Goal: Task Accomplishment & Management: Use online tool/utility

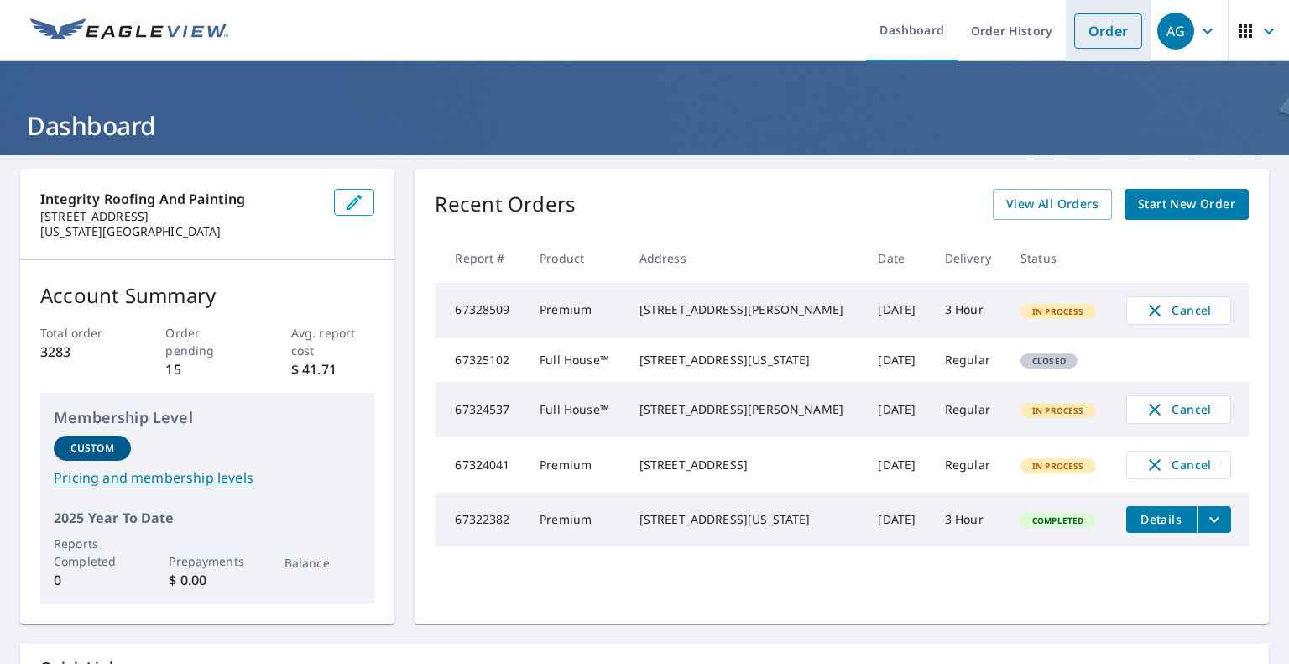
click at [1105, 18] on link "Order" at bounding box center [1108, 30] width 68 height 35
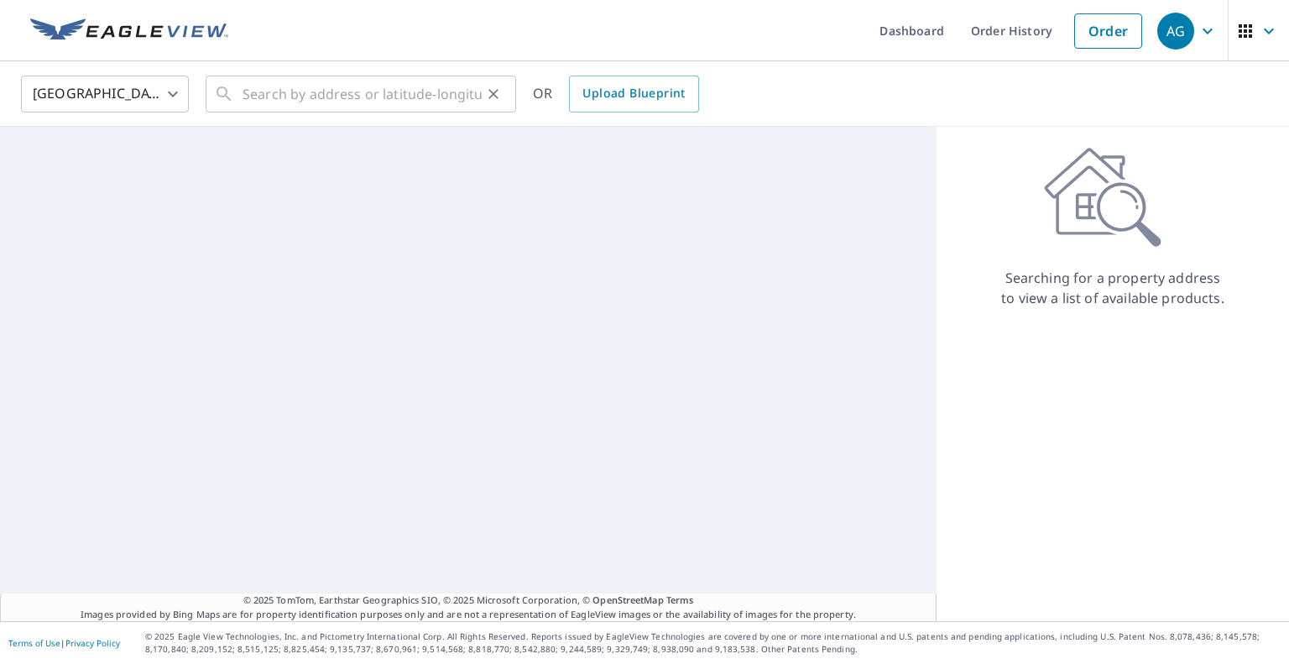
click at [228, 84] on icon at bounding box center [224, 94] width 20 height 20
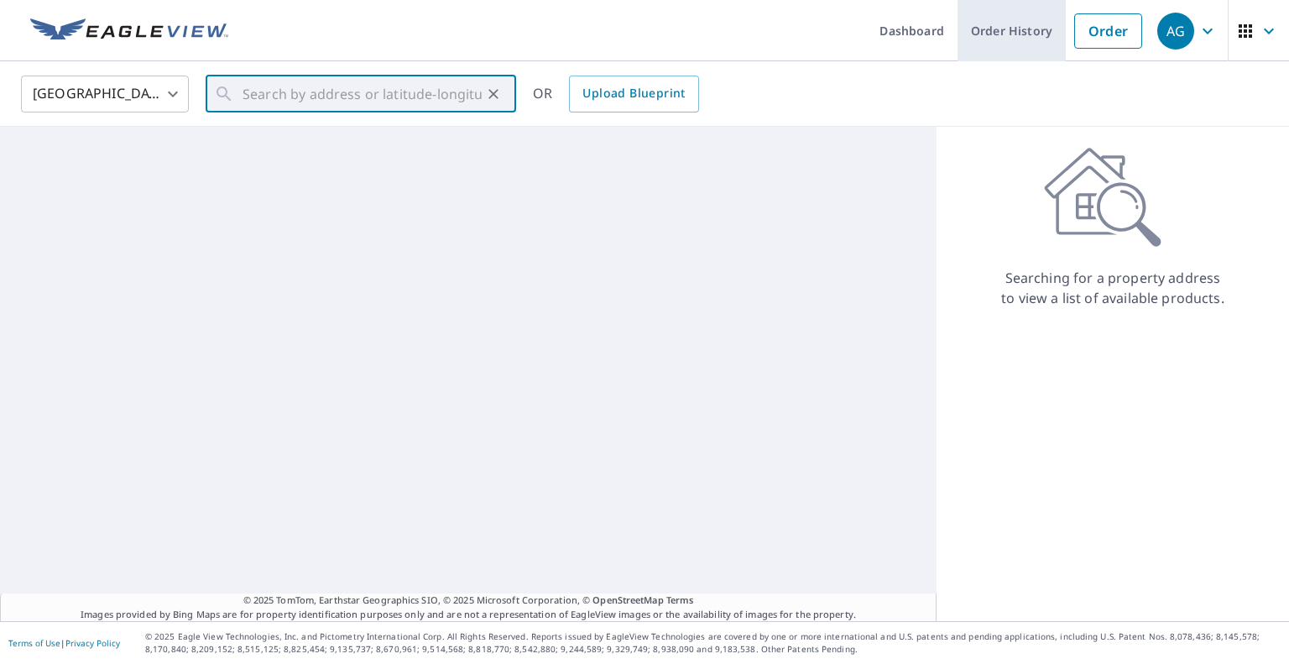
click at [984, 36] on link "Order History" at bounding box center [1012, 30] width 108 height 61
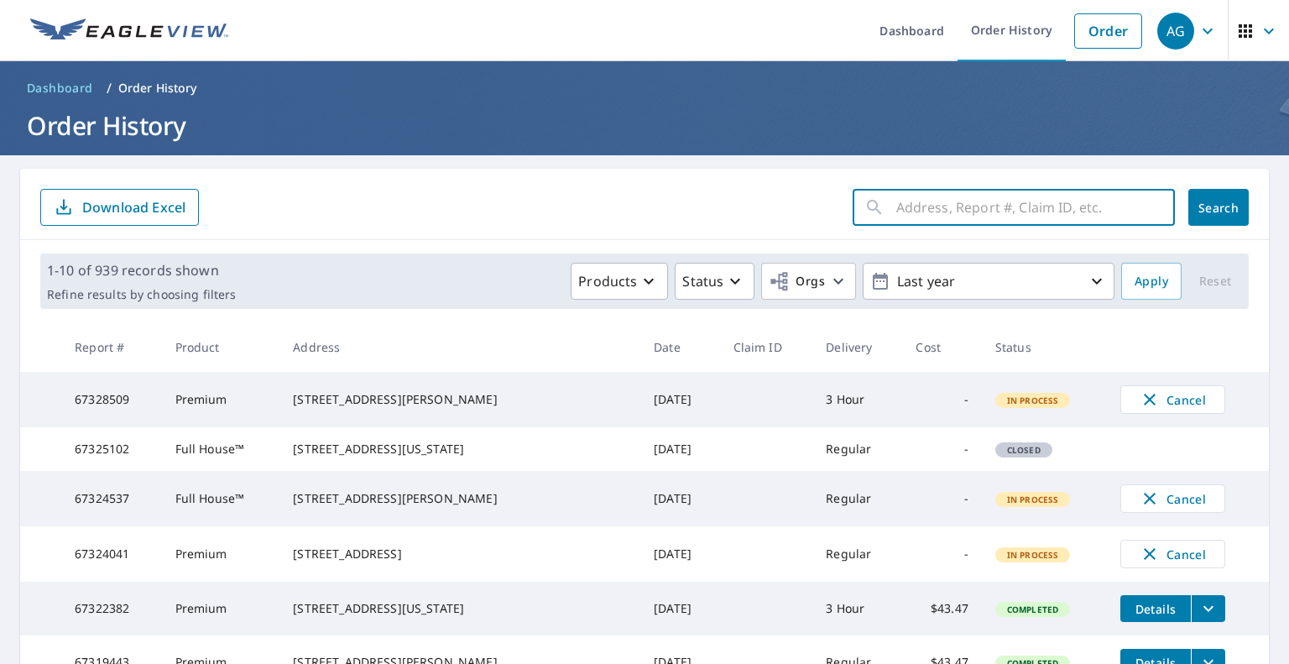
click at [960, 217] on input "text" at bounding box center [1035, 207] width 279 height 47
type input "3 thomas ln"
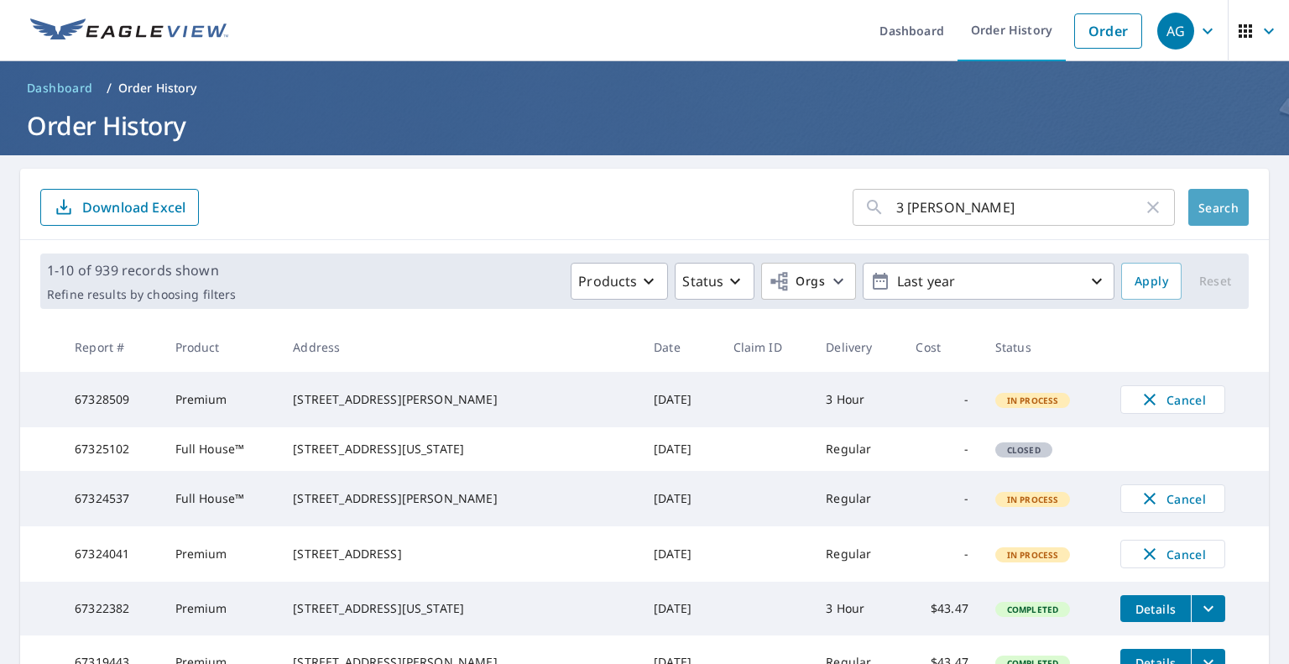
click at [1221, 211] on span "Search" at bounding box center [1219, 208] width 34 height 16
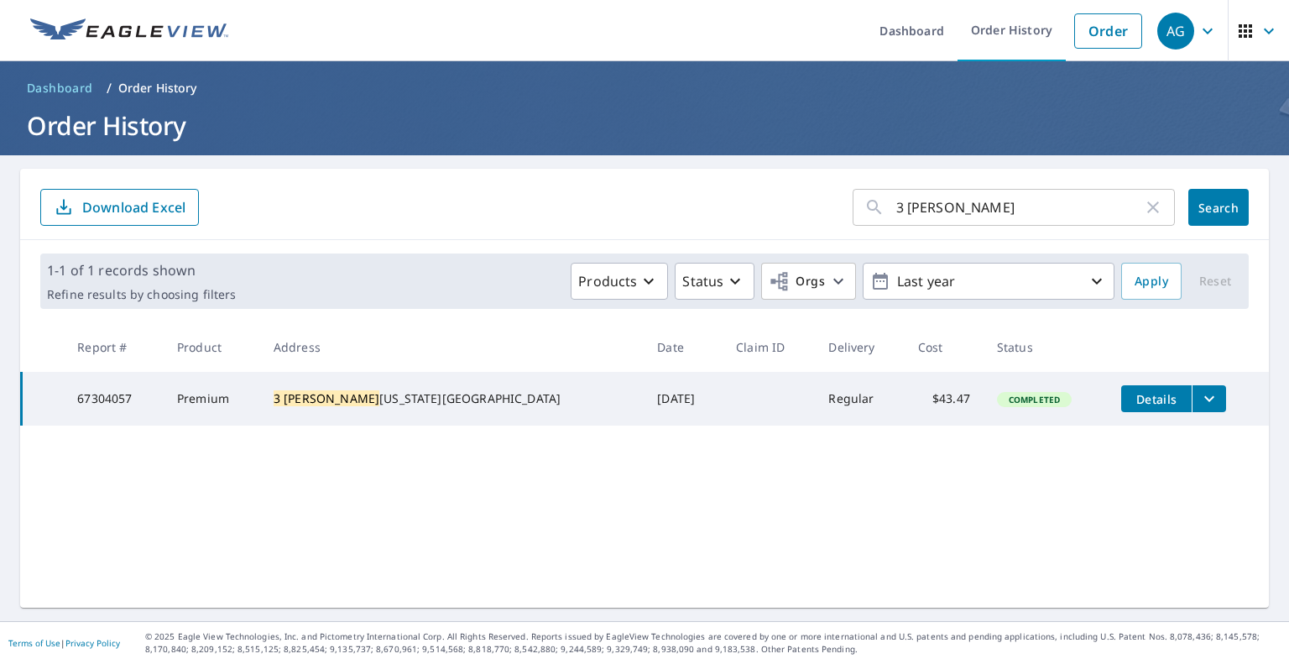
click at [1199, 389] on icon "filesDropdownBtn-67304057" at bounding box center [1209, 399] width 20 height 20
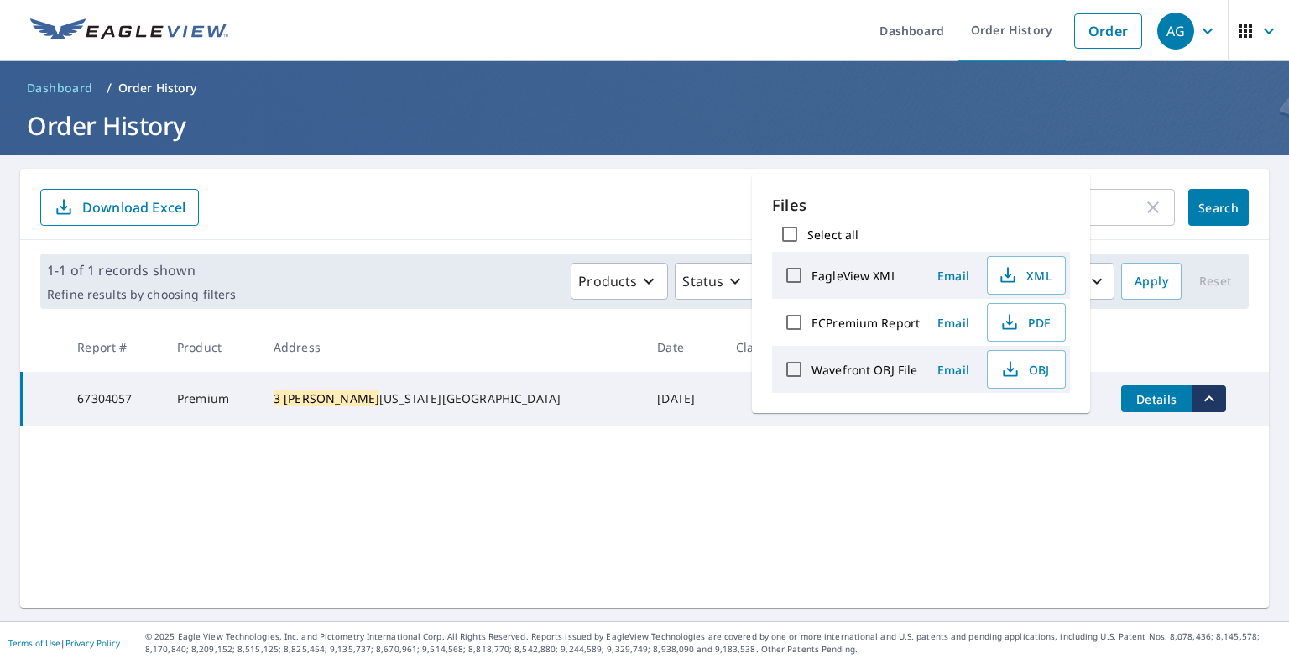
click at [1078, 490] on div "3 thomas ln ​ Search Download Excel 1-1 of 1 records shown Refine results by ch…" at bounding box center [644, 388] width 1249 height 439
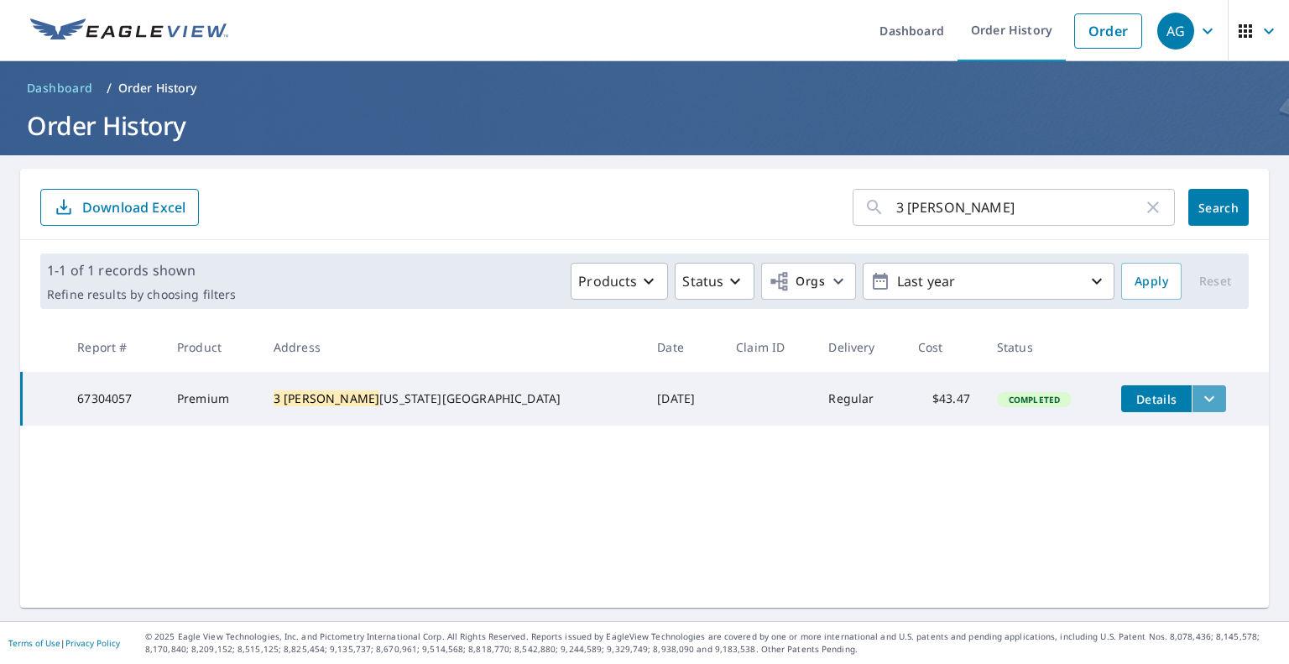
click at [1199, 401] on icon "filesDropdownBtn-67304057" at bounding box center [1209, 399] width 20 height 20
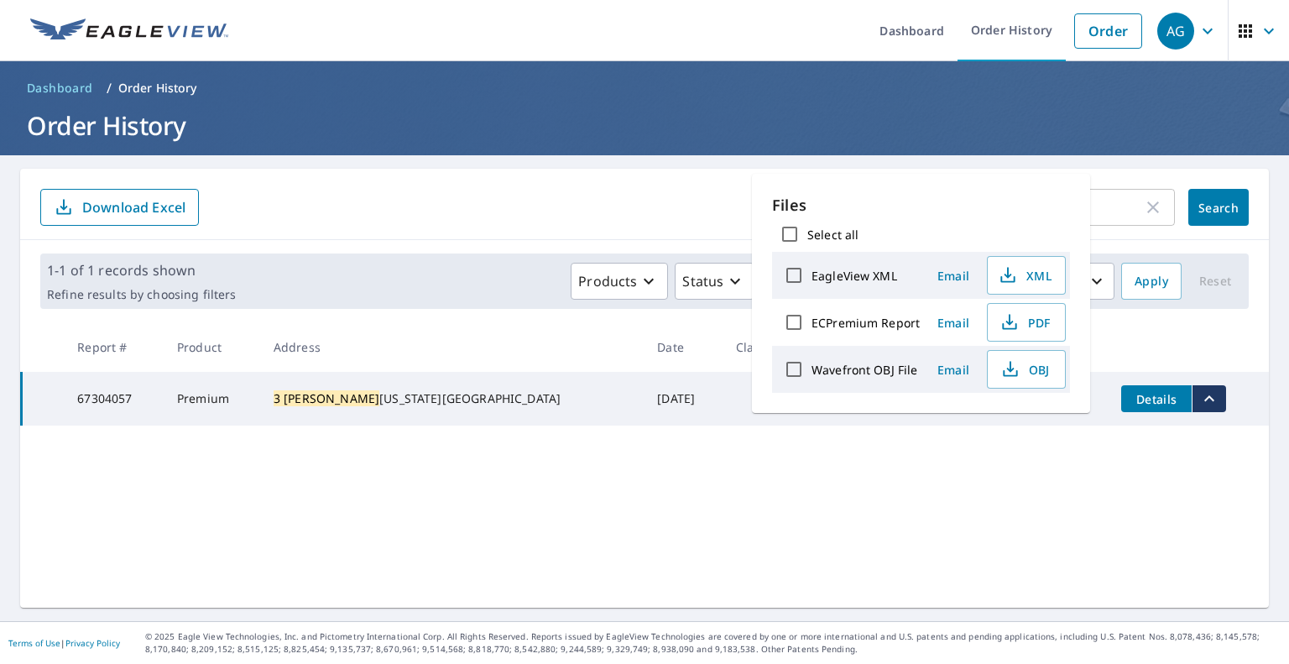
click at [644, 407] on td "Sep 05, 2025" at bounding box center [683, 399] width 79 height 54
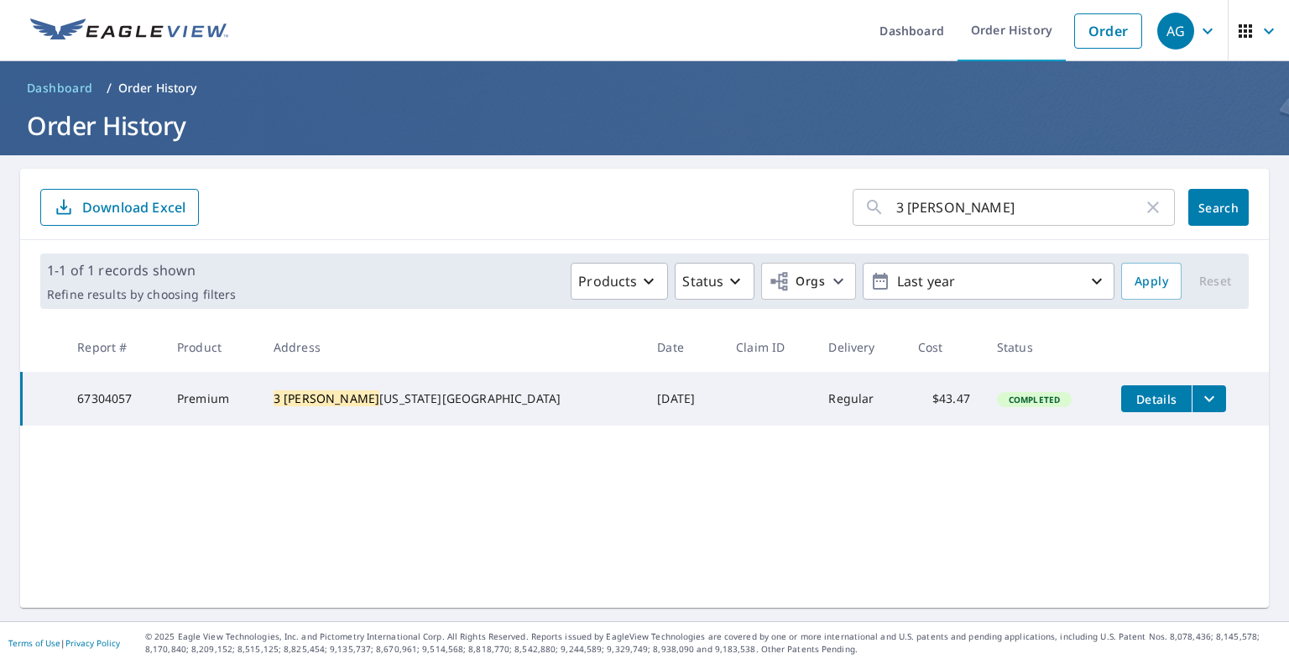
click at [723, 397] on td at bounding box center [769, 399] width 92 height 54
drag, startPoint x: 81, startPoint y: 402, endPoint x: 179, endPoint y: 405, distance: 98.2
click at [178, 405] on tr "67304057 Premium 3 Thomas Ln Colorado Springs, CO 80906 Sep 05, 2025 Regular $4…" at bounding box center [646, 399] width 1248 height 54
copy td "67304057"
click at [578, 278] on p "Products" at bounding box center [607, 281] width 59 height 20
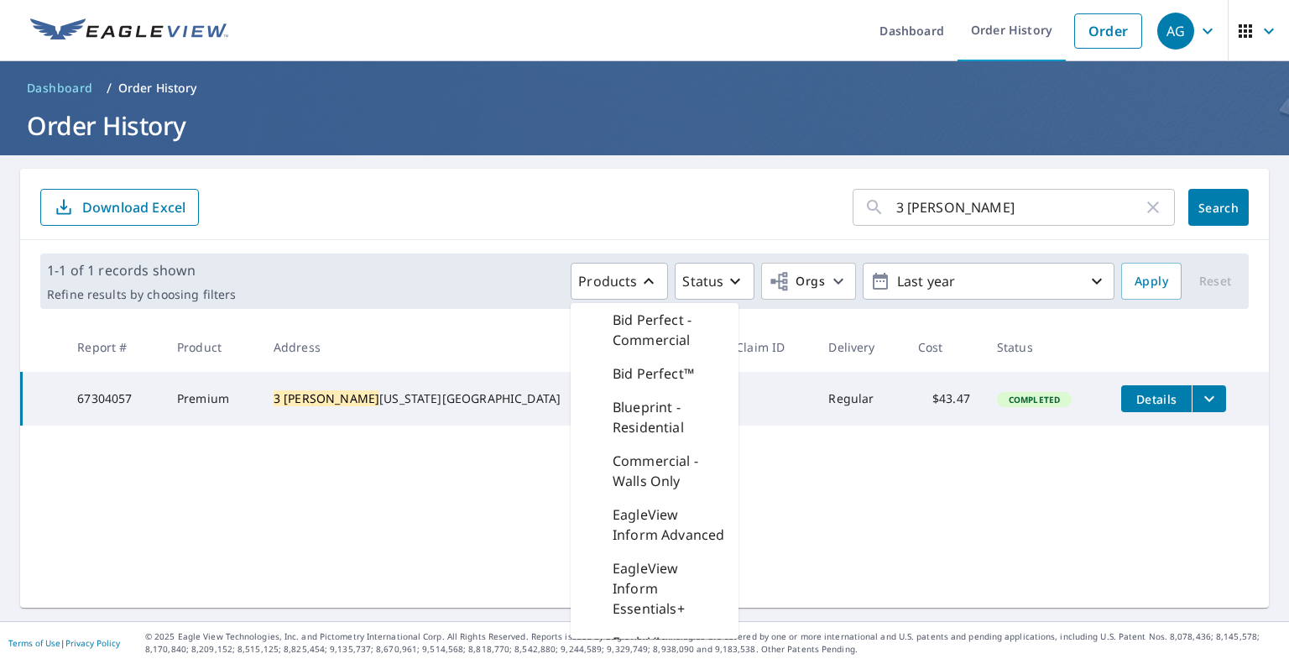
click at [403, 481] on div "3 thomas ln ​ Search Download Excel 1-1 of 1 records shown Refine results by ch…" at bounding box center [644, 388] width 1249 height 439
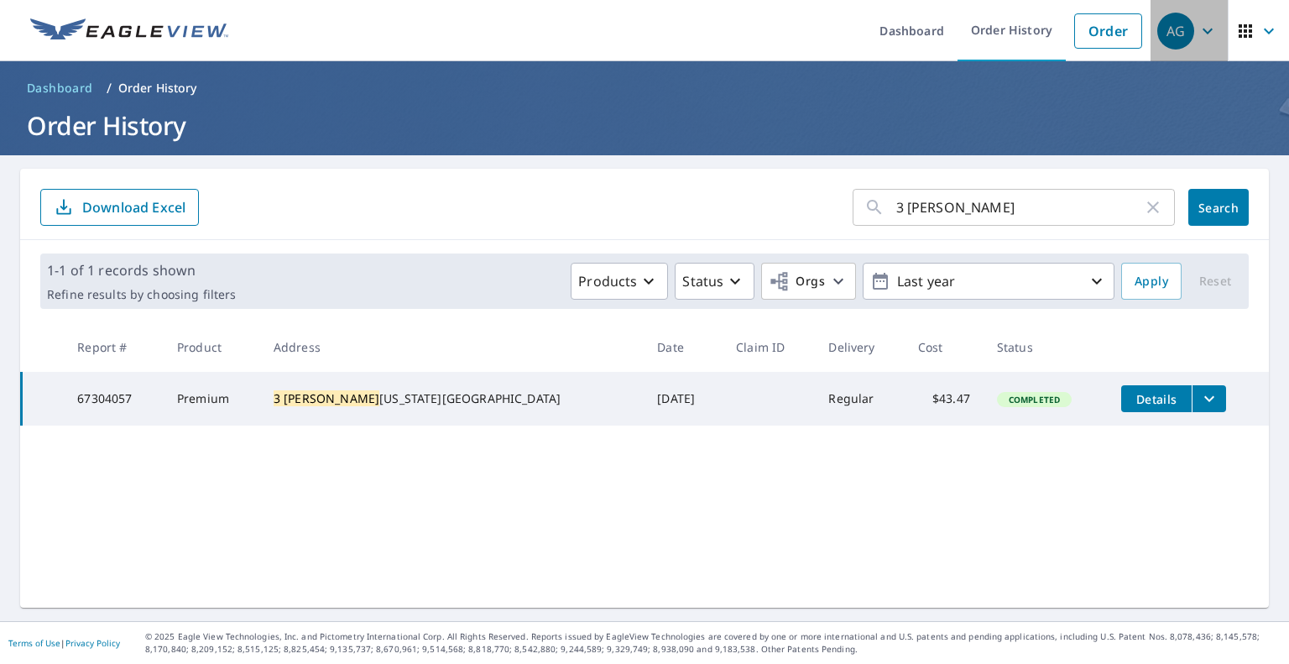
click at [1203, 29] on icon "button" at bounding box center [1208, 31] width 10 height 6
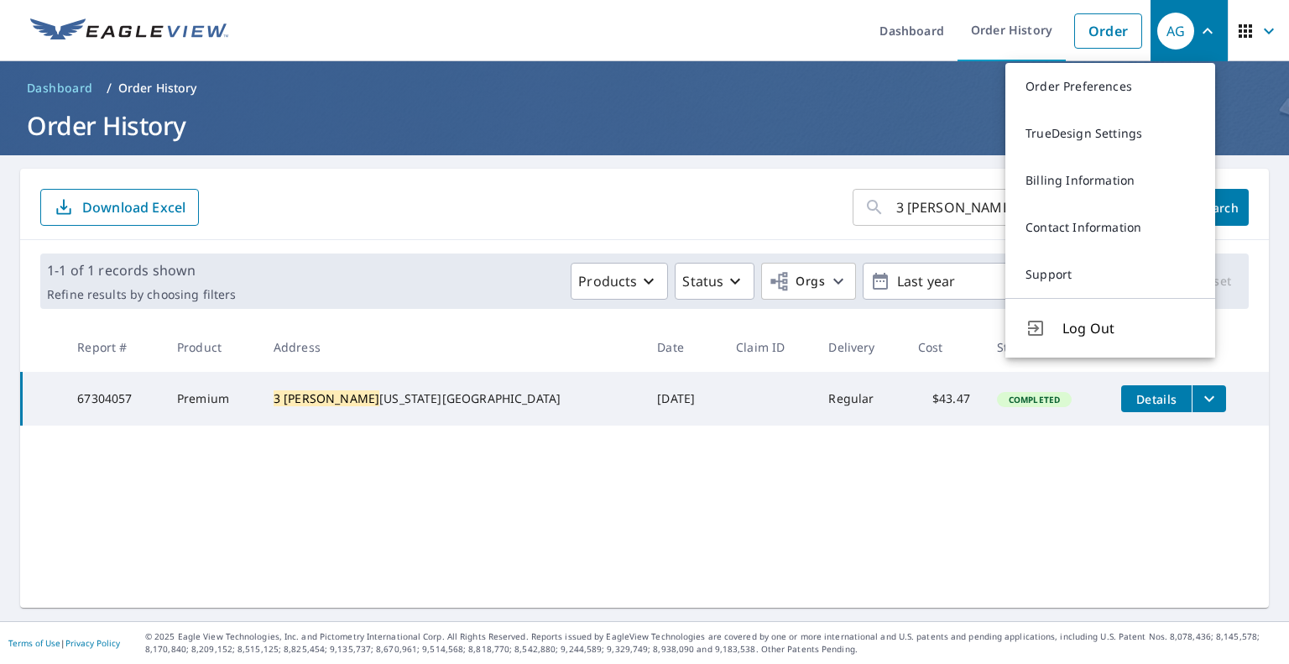
click at [1007, 518] on div "3 thomas ln ​ Search Download Excel 1-1 of 1 records shown Refine results by ch…" at bounding box center [644, 388] width 1249 height 439
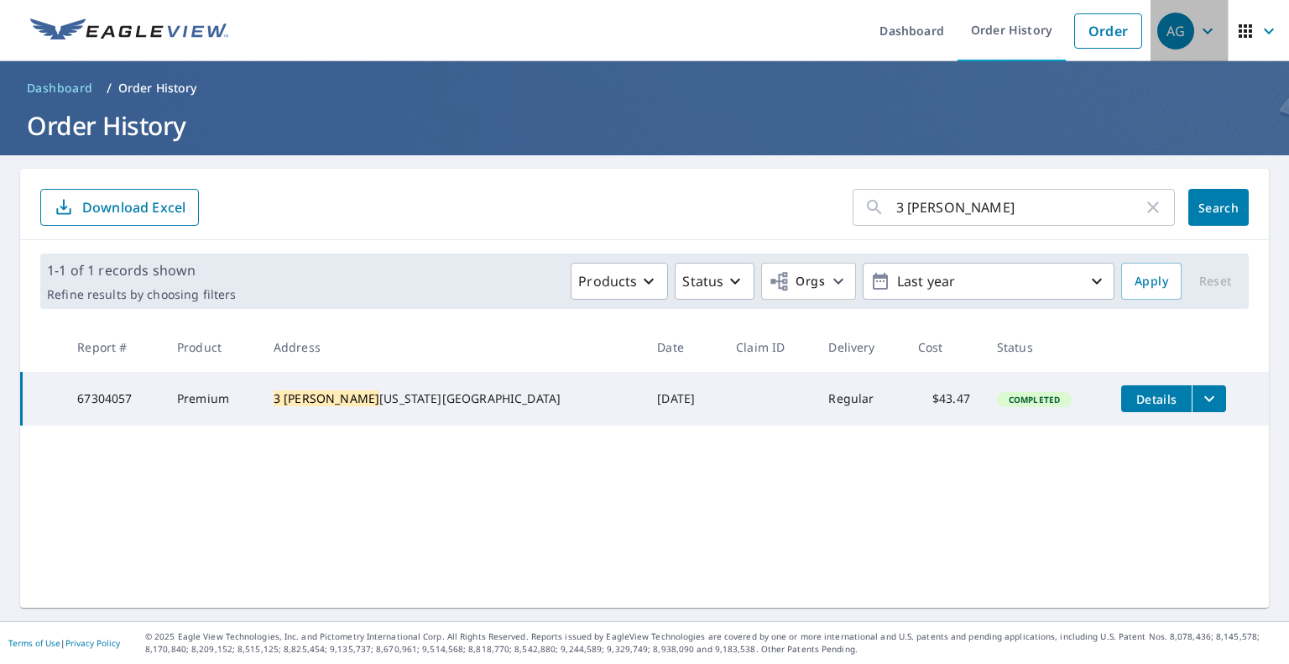
click at [1208, 33] on button "AG" at bounding box center [1189, 30] width 77 height 61
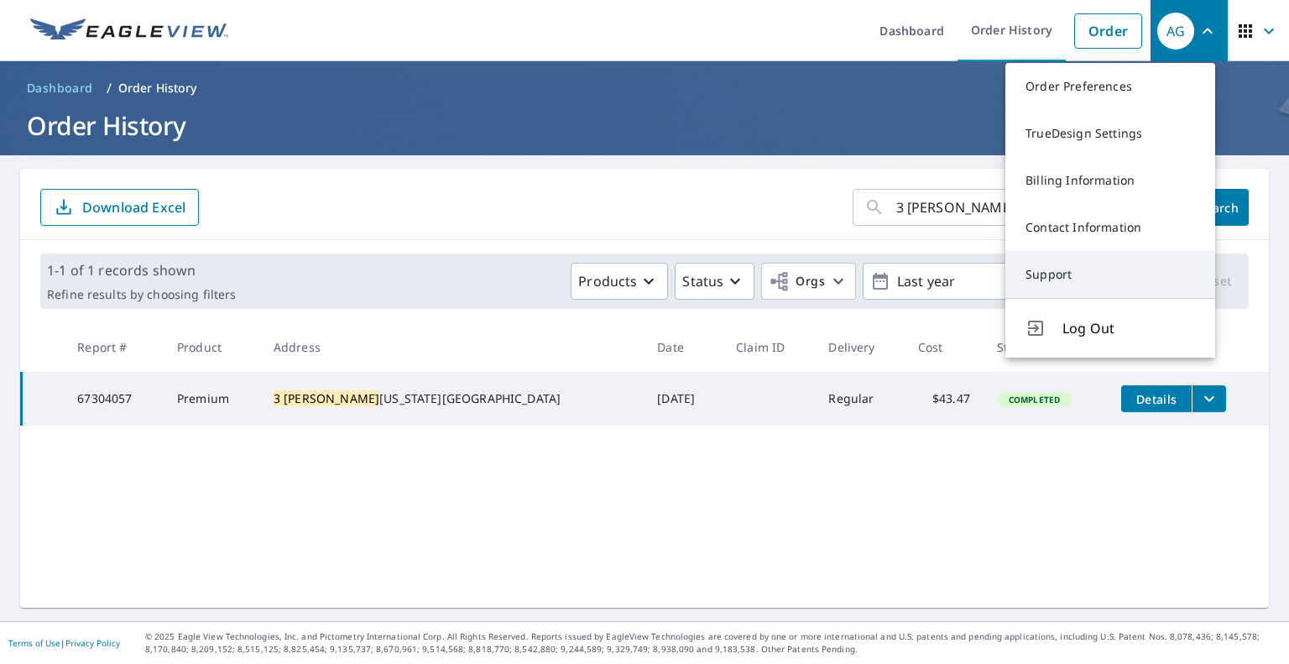
click at [1073, 285] on link "Support" at bounding box center [1110, 274] width 210 height 47
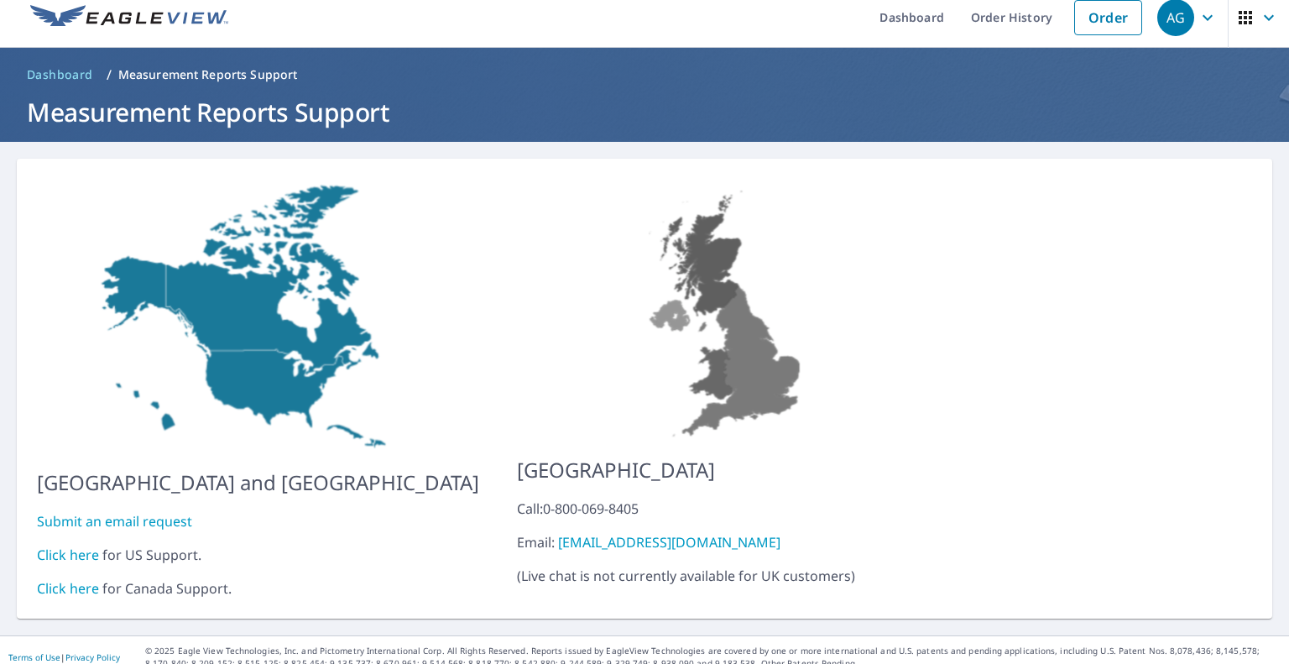
scroll to position [14, 0]
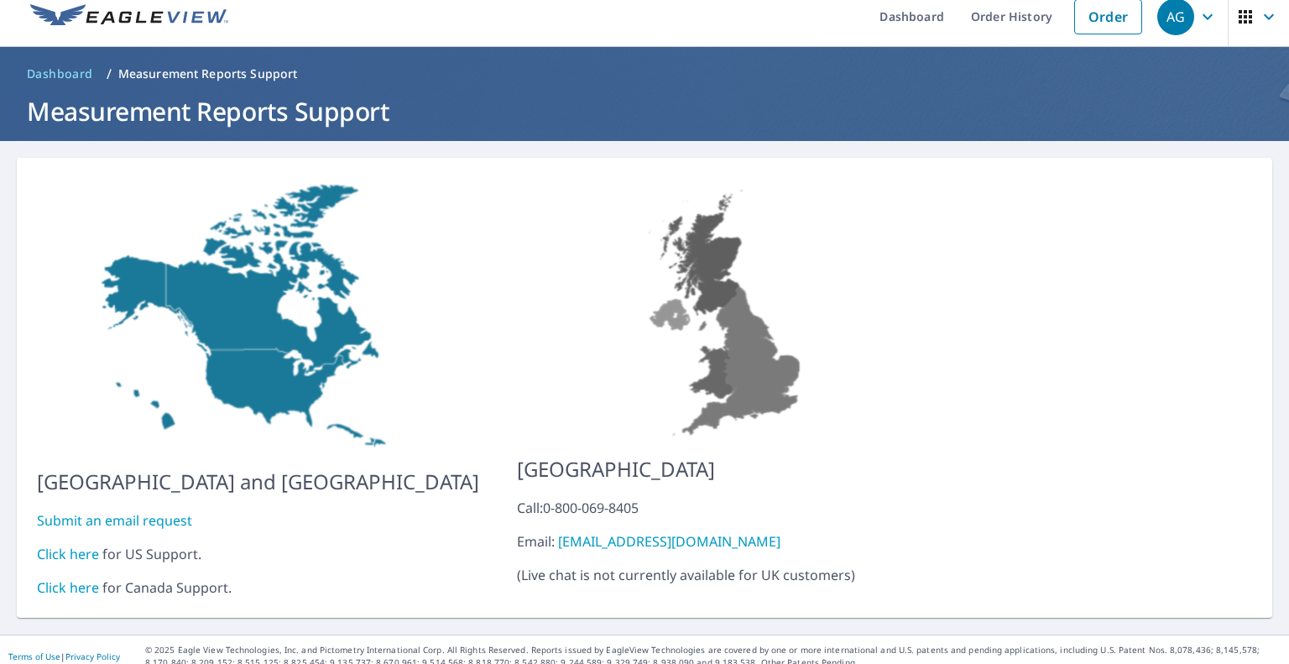
click at [83, 545] on link "Click here" at bounding box center [68, 554] width 62 height 18
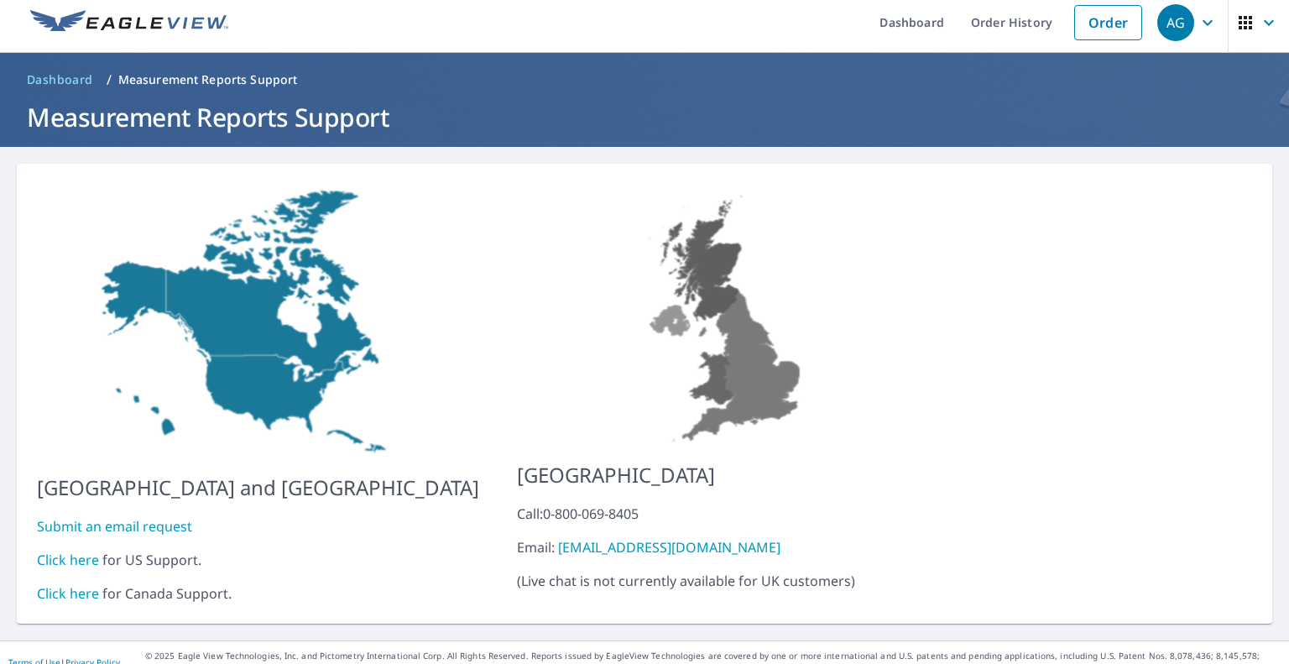
scroll to position [0, 0]
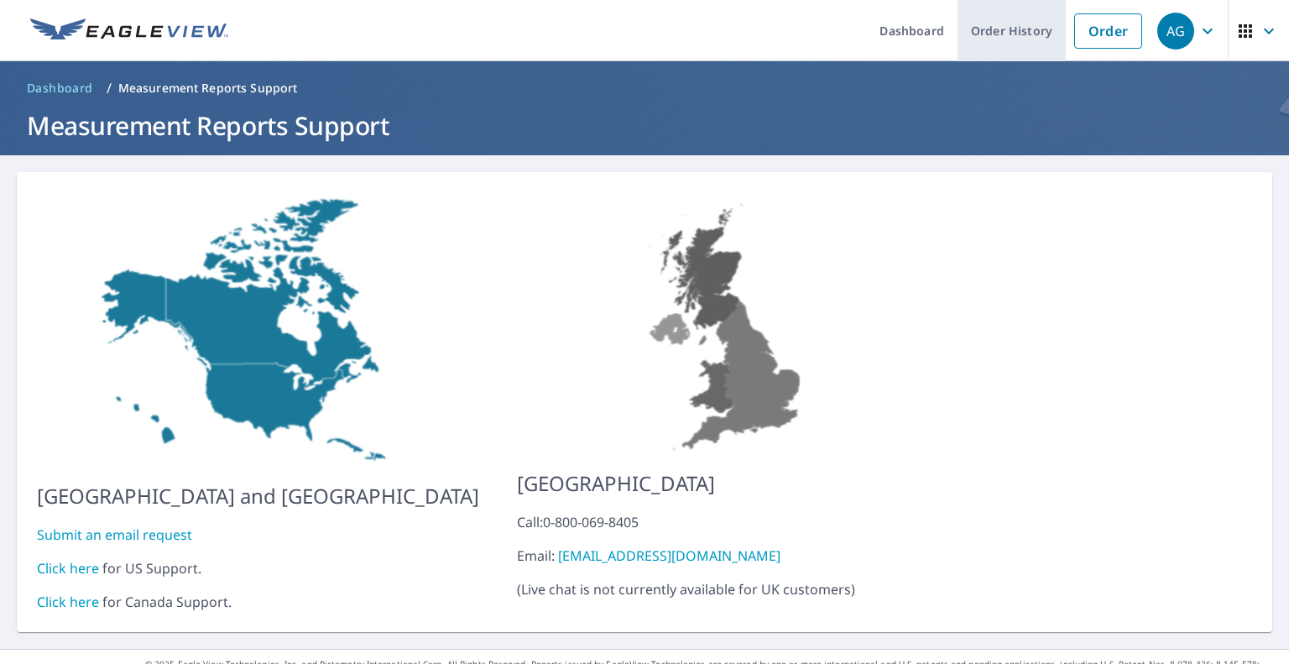
click at [1001, 23] on link "Order History" at bounding box center [1012, 30] width 108 height 61
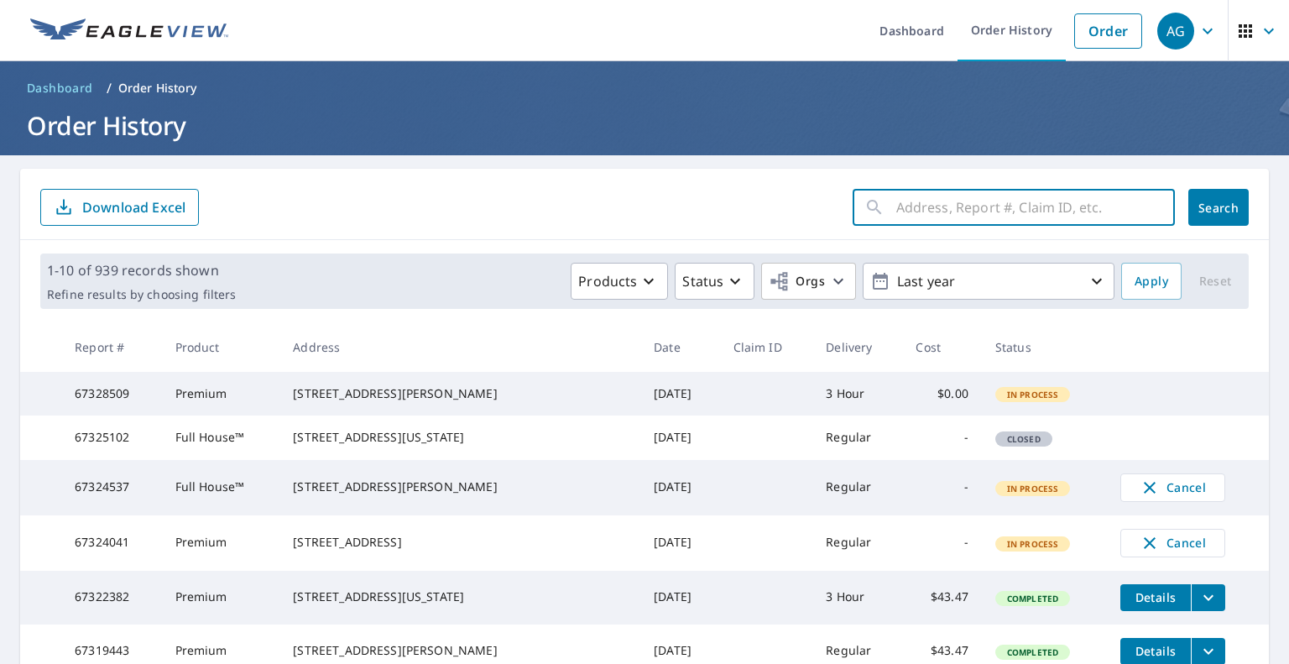
click at [936, 196] on input "text" at bounding box center [1035, 207] width 279 height 47
type input "6690 spruce"
click button "Search" at bounding box center [1218, 207] width 60 height 37
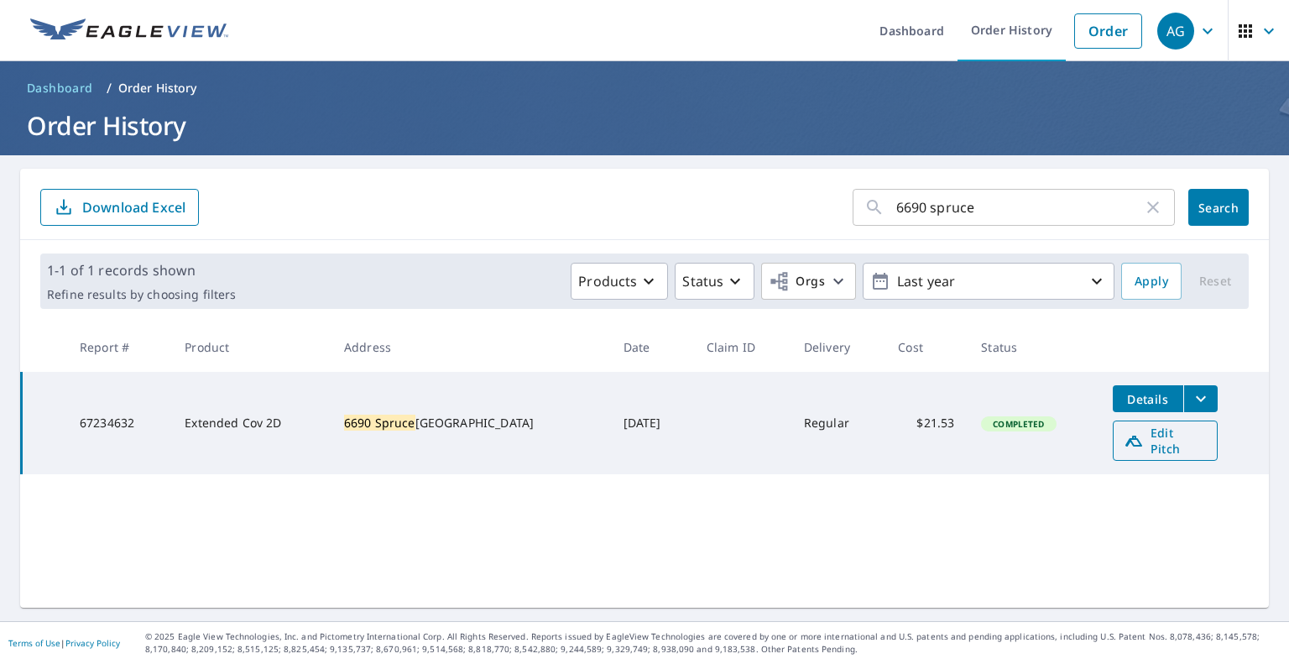
click at [1163, 436] on span "Edit Pitch" at bounding box center [1165, 441] width 83 height 32
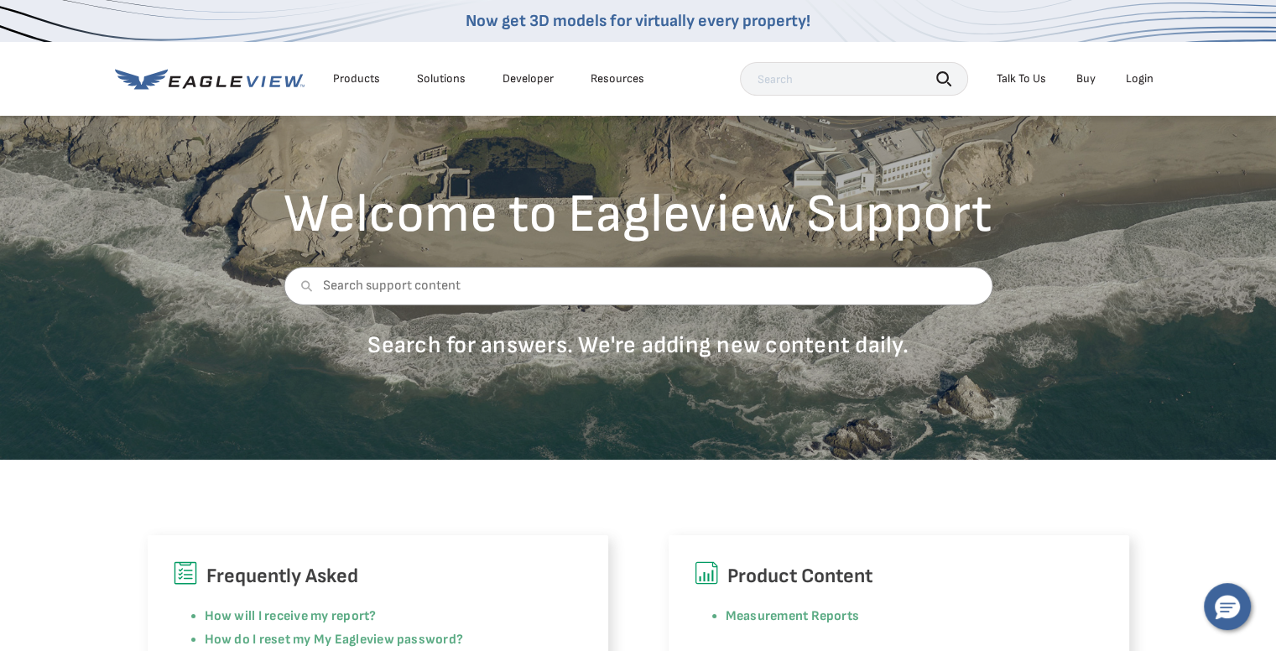
scroll to position [84, 0]
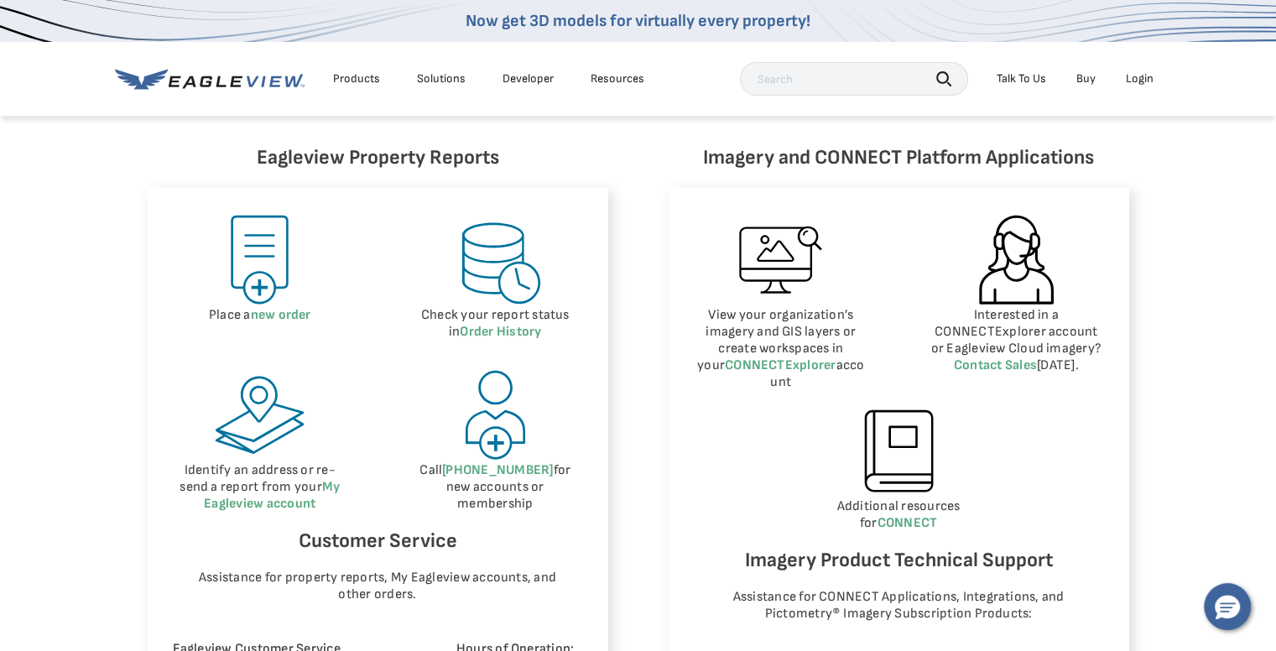
scroll to position [755, 0]
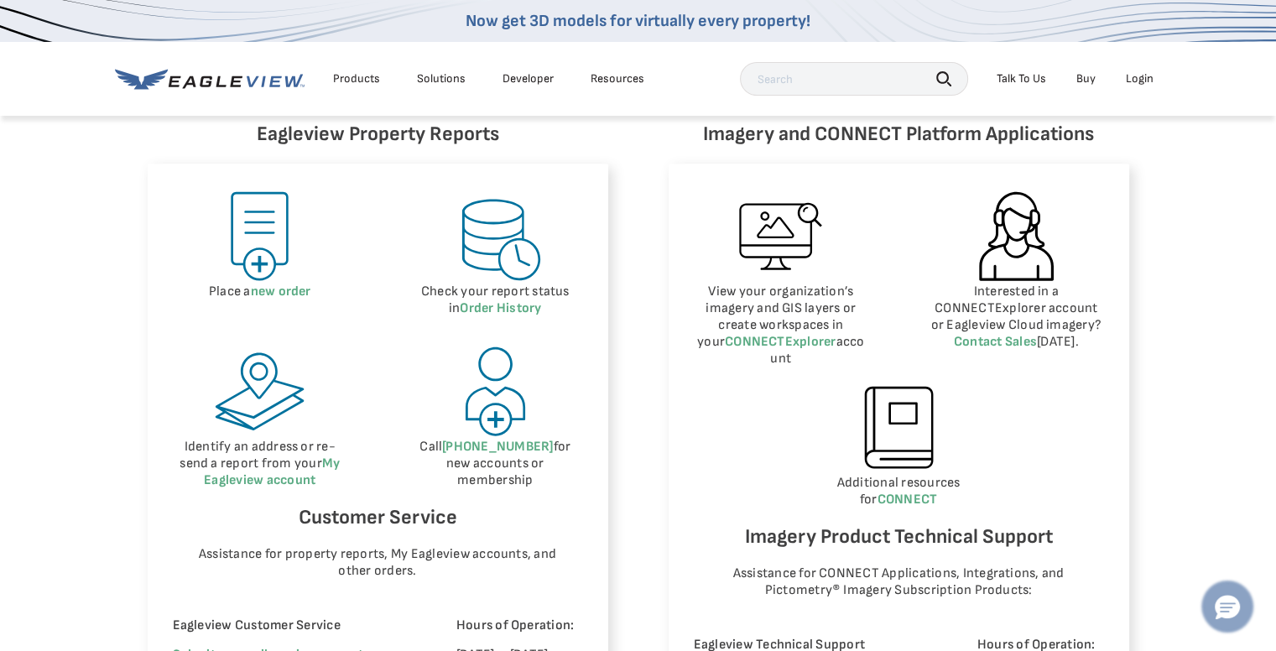
click at [1241, 613] on button "Hello, have a question? Let’s chat." at bounding box center [1227, 606] width 47 height 47
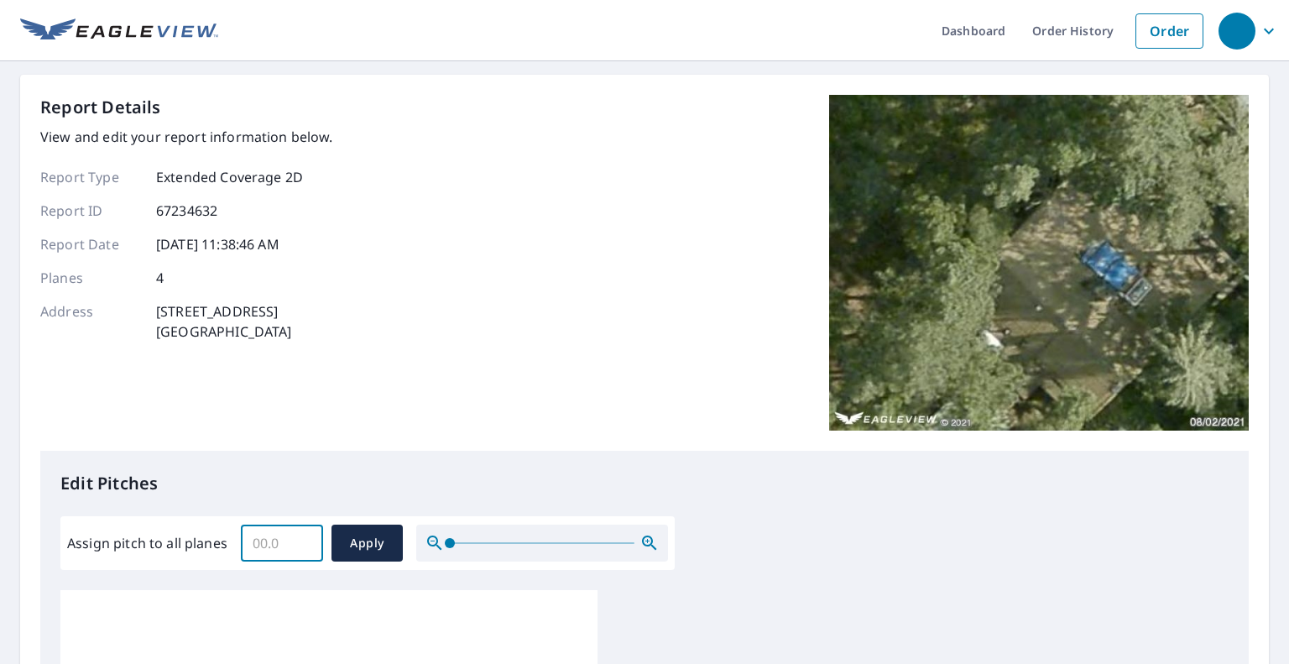
click at [262, 542] on input "Assign pitch to all planes" at bounding box center [282, 542] width 82 height 47
drag, startPoint x: 449, startPoint y: 540, endPoint x: 393, endPoint y: 548, distance: 56.9
click at [393, 548] on div "Assign pitch to all planes ​ Apply" at bounding box center [367, 543] width 601 height 37
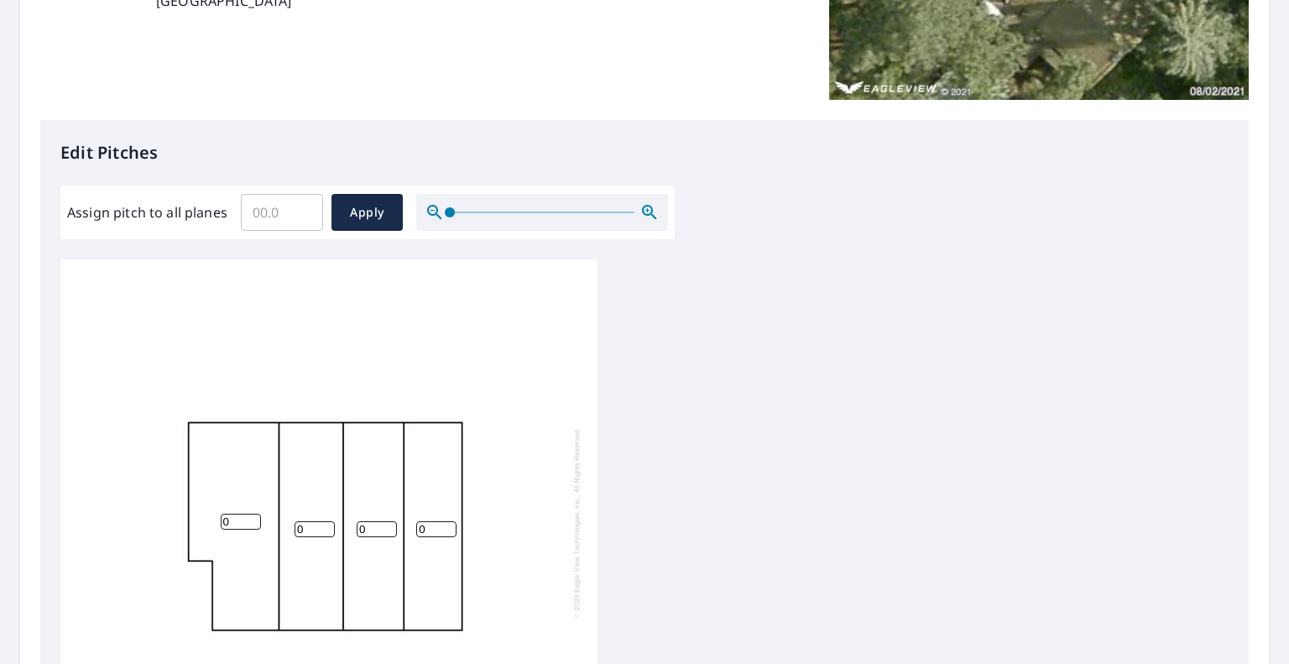
scroll to position [336, 0]
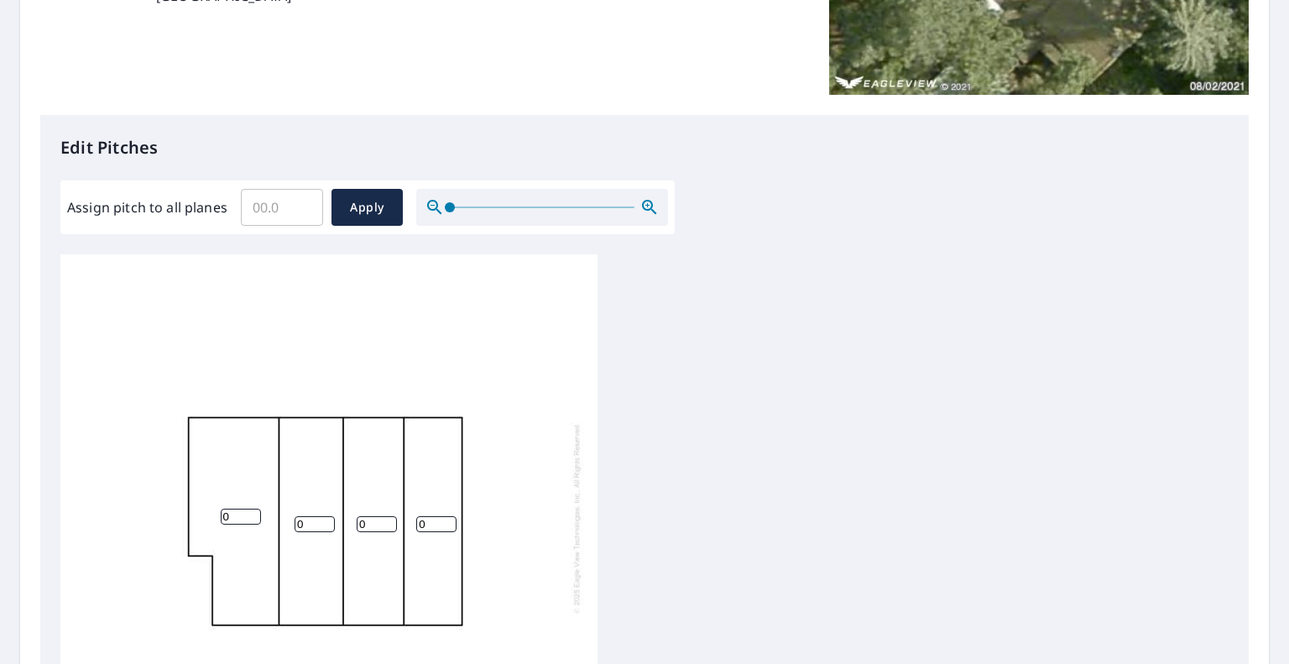
click at [222, 514] on div "0 0 0 0" at bounding box center [328, 517] width 537 height 527
drag, startPoint x: 232, startPoint y: 513, endPoint x: 222, endPoint y: 513, distance: 10.9
click at [222, 513] on input "0" at bounding box center [241, 517] width 40 height 16
type input "1.6"
drag, startPoint x: 305, startPoint y: 519, endPoint x: 290, endPoint y: 524, distance: 16.5
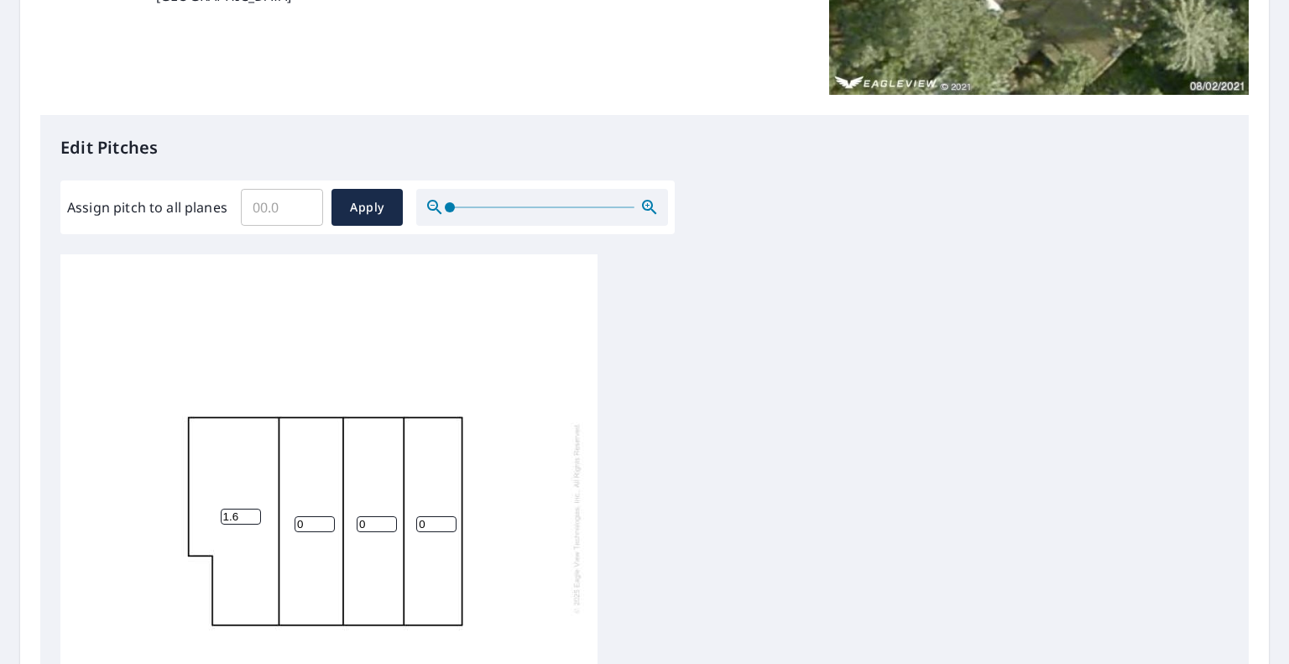
click at [290, 524] on div "1.6 0 0 0" at bounding box center [328, 517] width 537 height 527
type input "7"
drag, startPoint x: 370, startPoint y: 526, endPoint x: 345, endPoint y: 528, distance: 25.2
click at [345, 528] on div "1.6 7 0 0" at bounding box center [328, 517] width 537 height 527
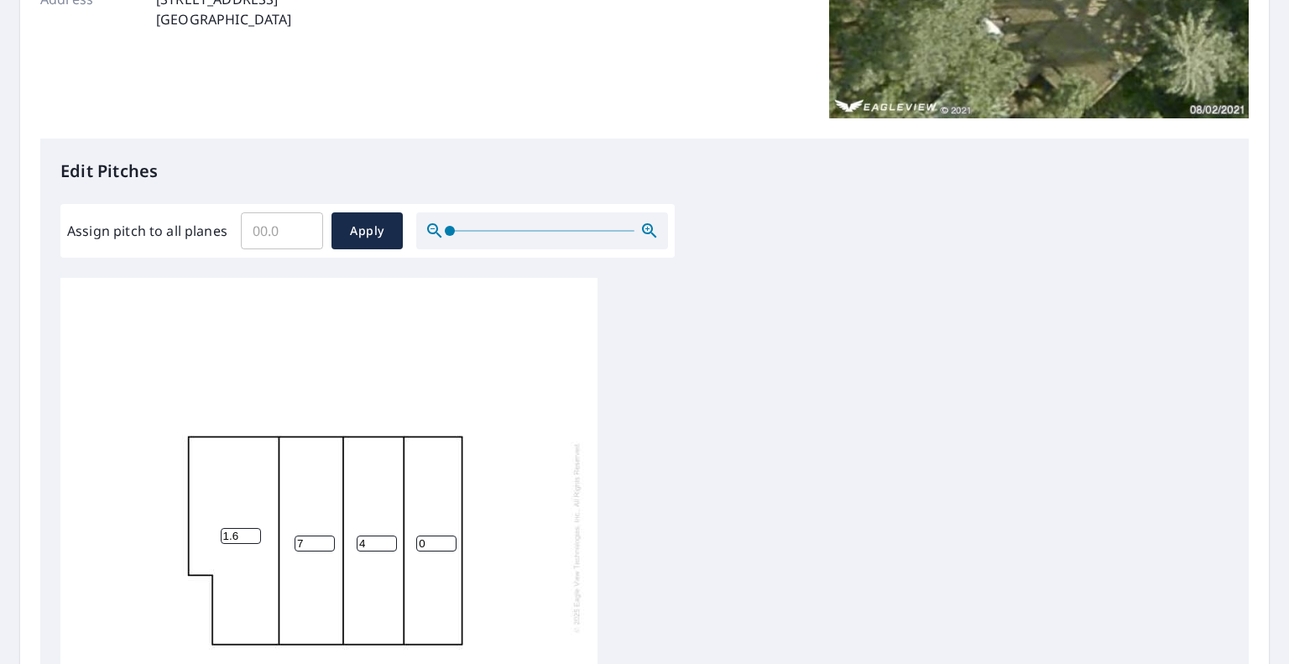
scroll to position [420, 0]
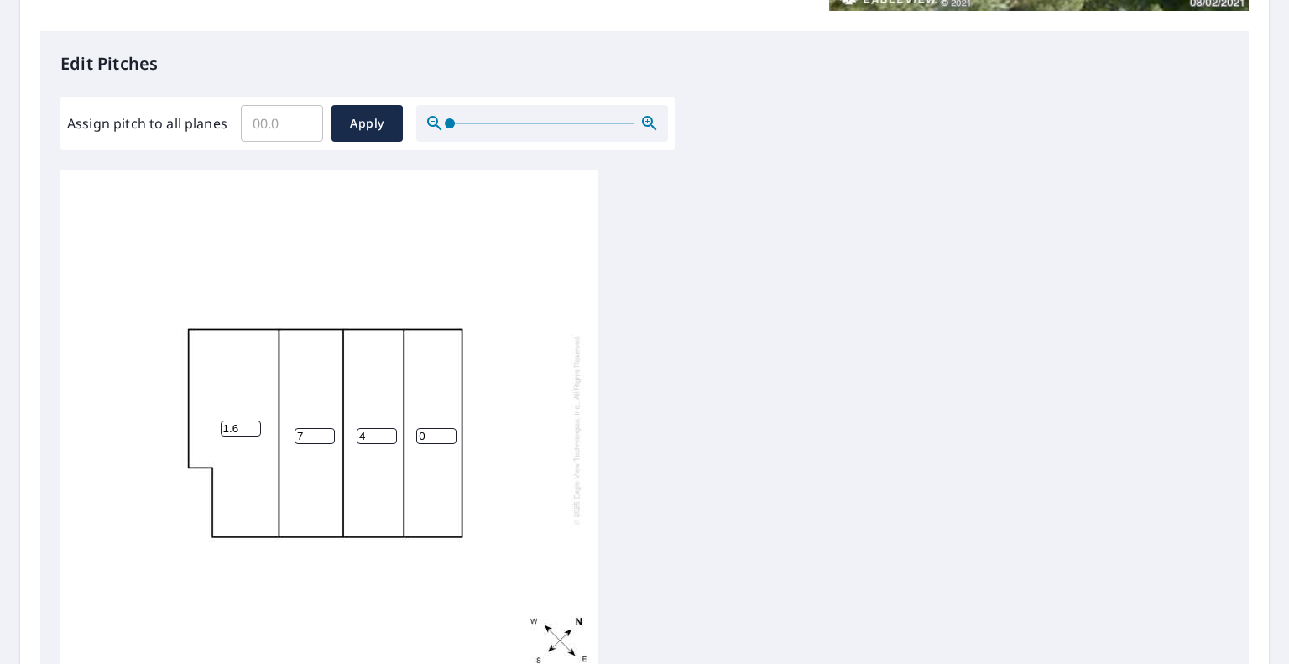
drag, startPoint x: 366, startPoint y: 426, endPoint x: 326, endPoint y: 424, distance: 39.5
click at [326, 424] on div "1.6 7 4 0" at bounding box center [328, 429] width 537 height 527
type input "6"
type input "5"
drag, startPoint x: 429, startPoint y: 425, endPoint x: 413, endPoint y: 425, distance: 15.9
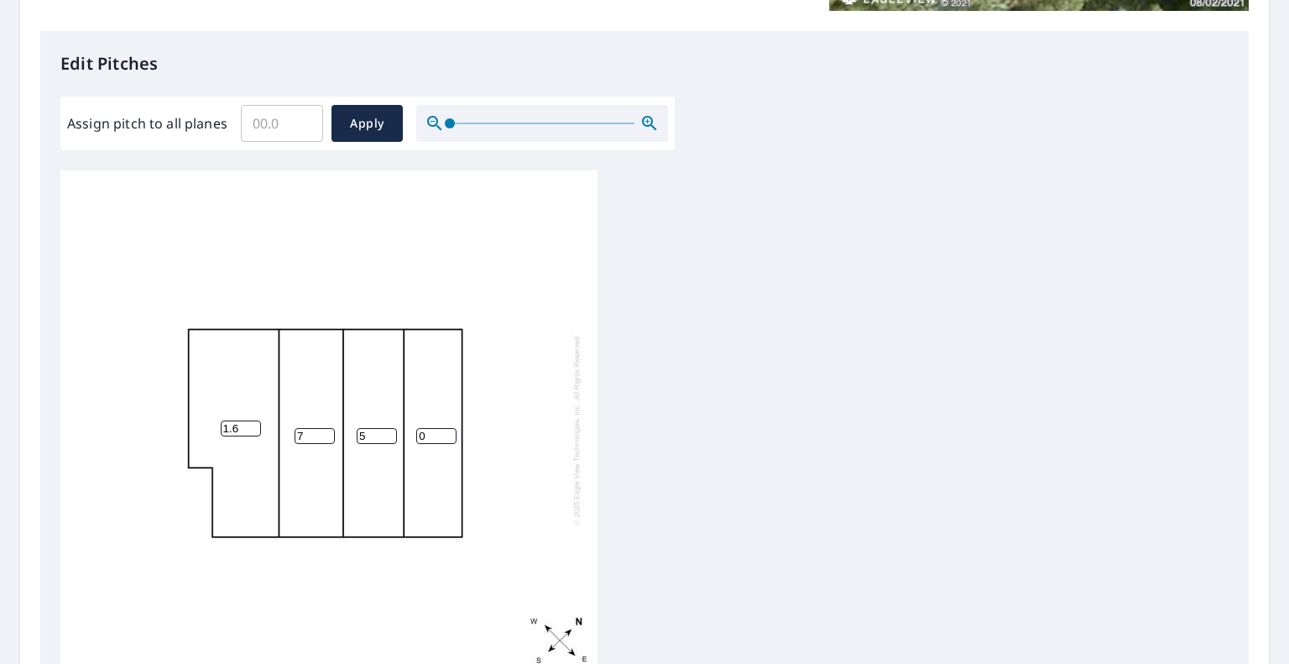
click at [413, 425] on div "1.6 7 5 0" at bounding box center [328, 429] width 537 height 527
type input "5"
drag, startPoint x: 370, startPoint y: 424, endPoint x: 357, endPoint y: 423, distance: 13.5
click at [357, 428] on input "5" at bounding box center [377, 436] width 40 height 16
click at [379, 428] on input "5" at bounding box center [377, 436] width 40 height 16
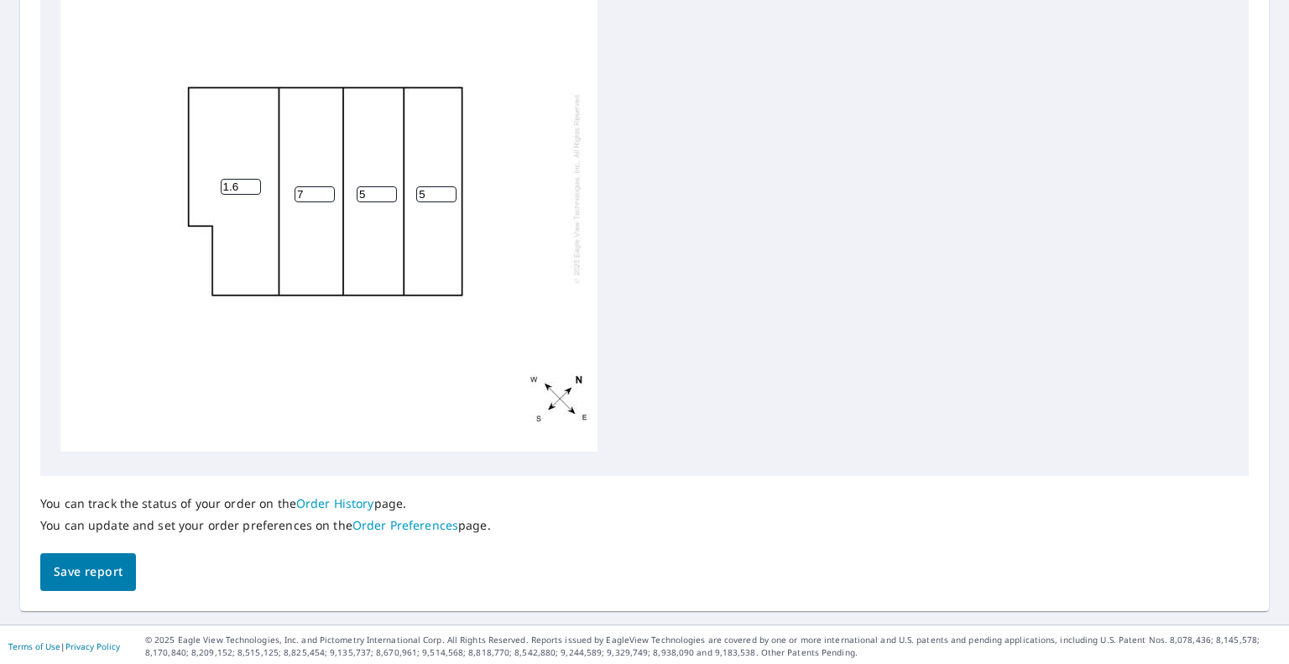
scroll to position [664, 0]
click at [74, 565] on span "Save report" at bounding box center [88, 569] width 69 height 21
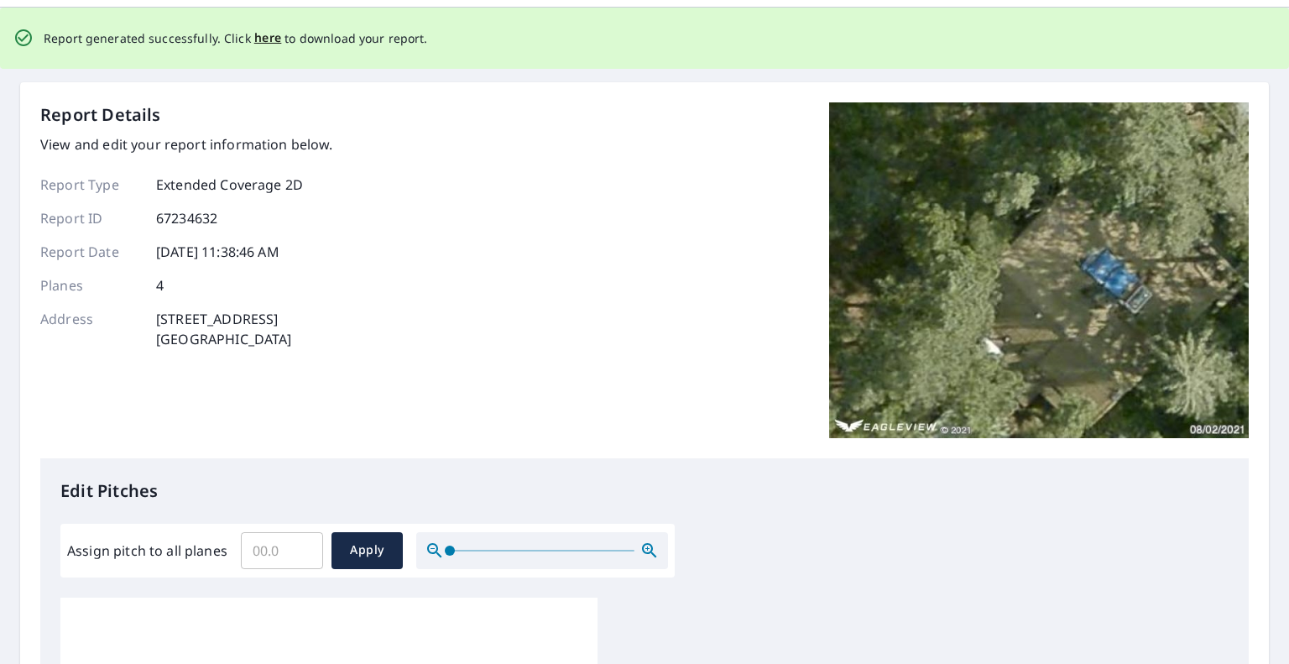
scroll to position [0, 0]
